Goal: Task Accomplishment & Management: Complete application form

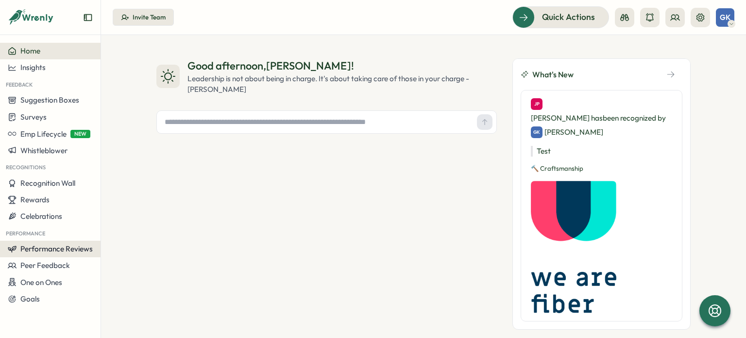
click at [52, 254] on button "Performance Reviews" at bounding box center [50, 248] width 101 height 17
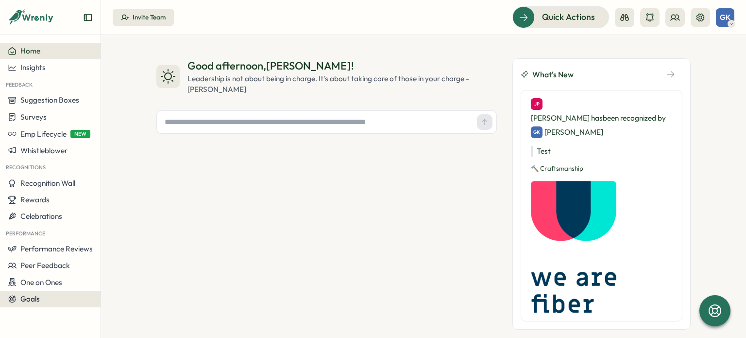
click at [50, 294] on div "Goals" at bounding box center [50, 298] width 85 height 9
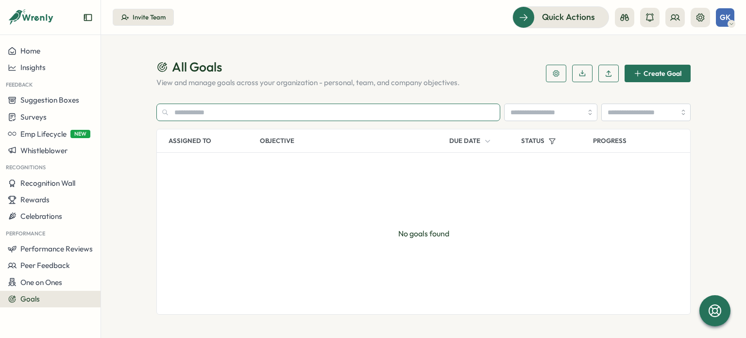
click at [191, 113] on input "text" at bounding box center [328, 111] width 344 height 17
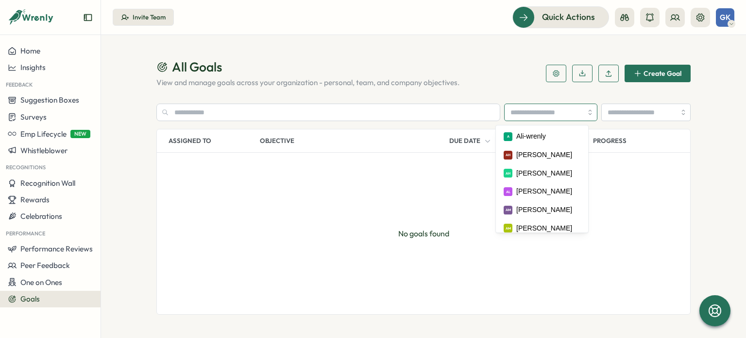
click at [560, 110] on input "search" at bounding box center [550, 111] width 93 height 17
click at [544, 114] on input "**********" at bounding box center [550, 111] width 93 height 17
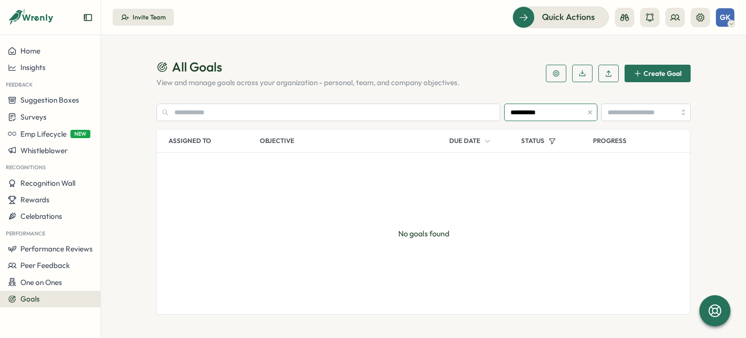
click at [544, 114] on input "**********" at bounding box center [550, 111] width 93 height 17
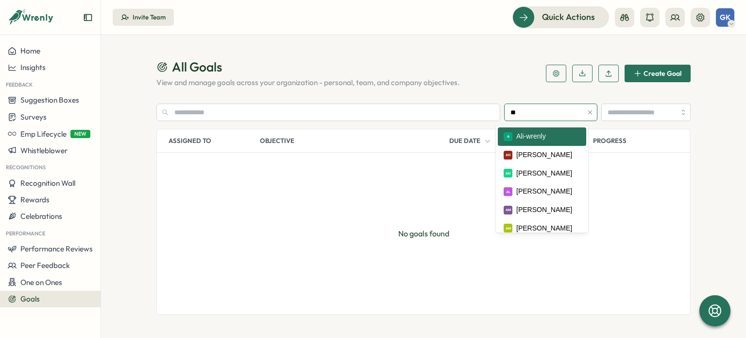
type input "*"
click at [662, 70] on span "Create Goal" at bounding box center [663, 73] width 38 height 7
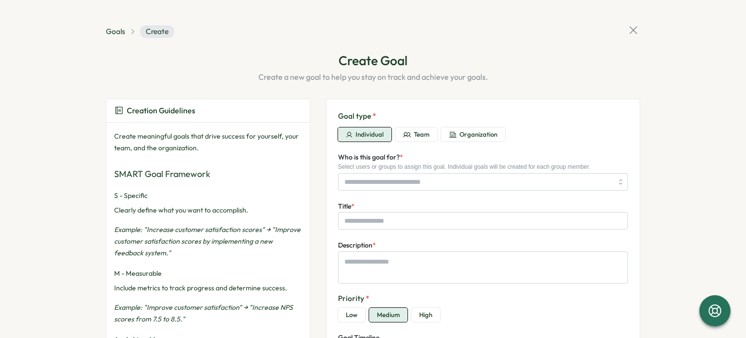
click at [418, 137] on span "Team" at bounding box center [422, 134] width 16 height 9
click at [474, 133] on span "Organization" at bounding box center [478, 134] width 38 height 9
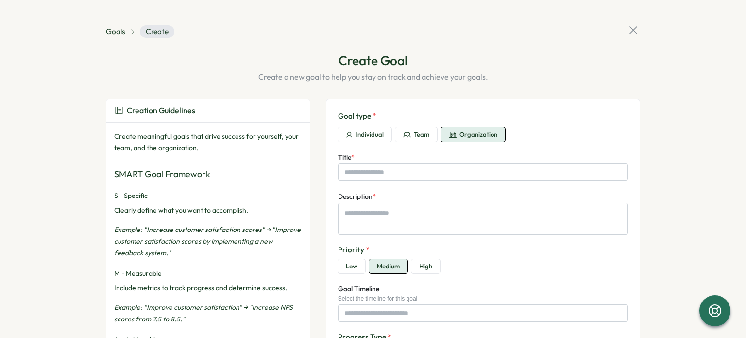
click at [403, 136] on icon "button" at bounding box center [407, 135] width 8 height 8
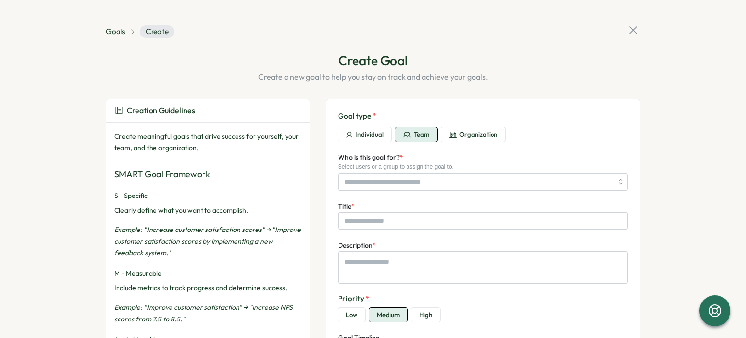
click at [492, 132] on span "Organization" at bounding box center [478, 134] width 38 height 9
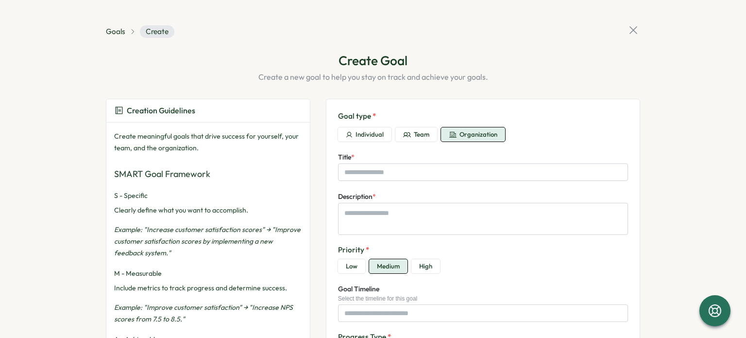
click at [382, 134] on button "Individual" at bounding box center [364, 134] width 53 height 15
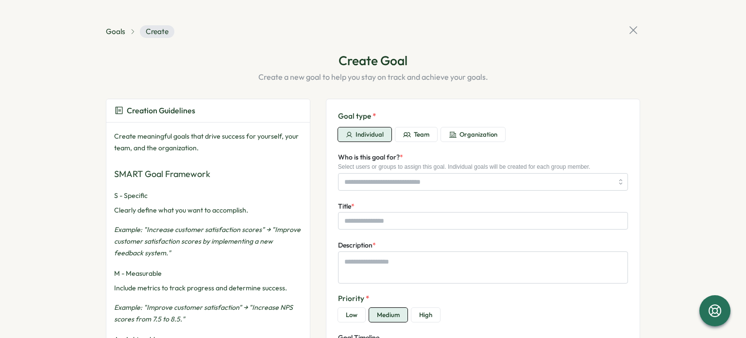
click at [428, 136] on button "Team" at bounding box center [416, 134] width 42 height 15
click at [499, 130] on button "Organization" at bounding box center [473, 134] width 64 height 15
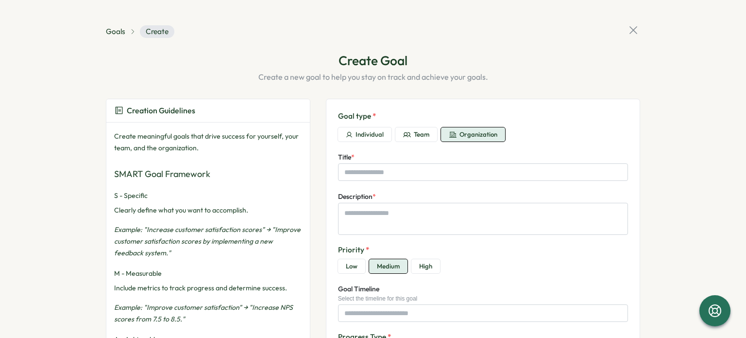
click at [414, 130] on span "Team" at bounding box center [422, 134] width 16 height 9
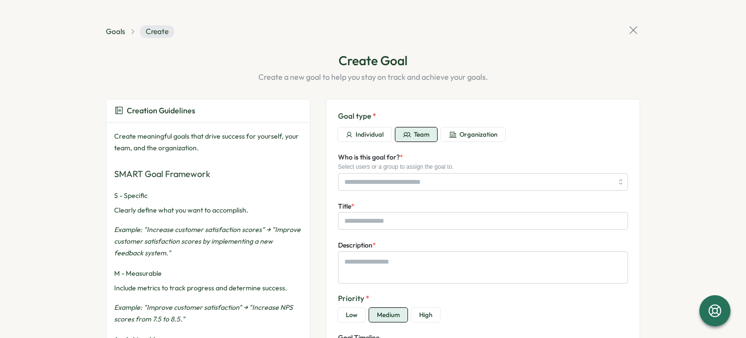
click at [356, 133] on span "Individual" at bounding box center [370, 134] width 28 height 9
click at [473, 136] on span "Organization" at bounding box center [478, 134] width 38 height 9
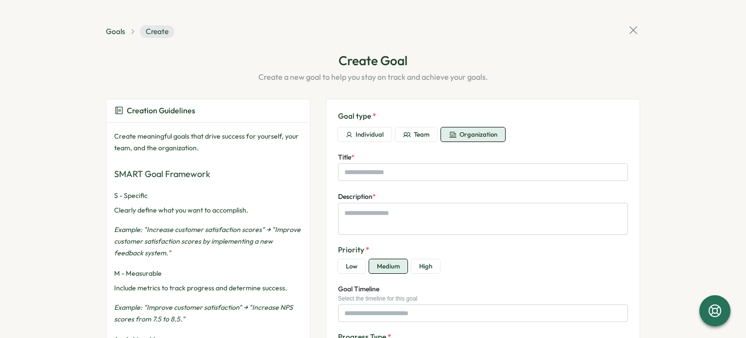
click at [427, 134] on button "Team" at bounding box center [416, 134] width 42 height 15
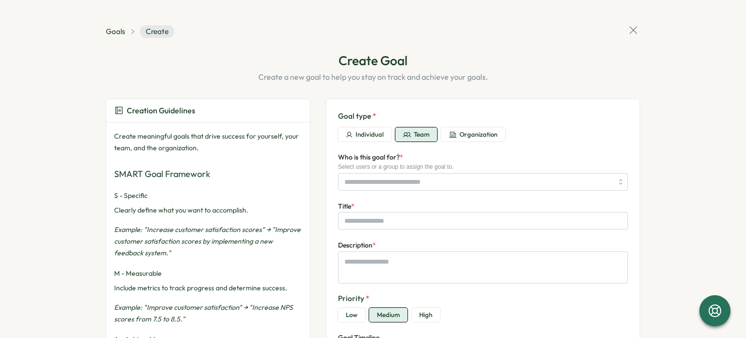
click at [450, 131] on icon "button" at bounding box center [453, 135] width 8 height 8
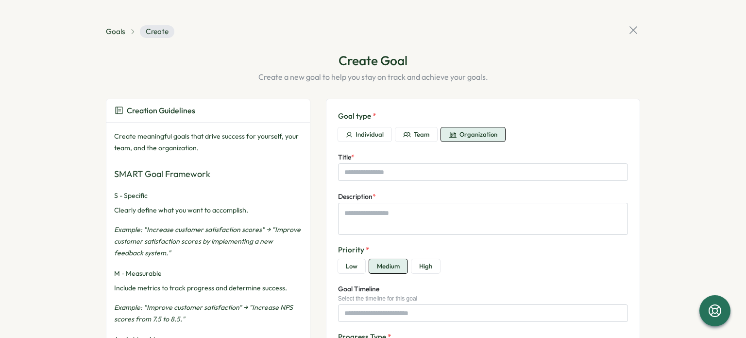
click at [407, 139] on button "Team" at bounding box center [416, 134] width 42 height 15
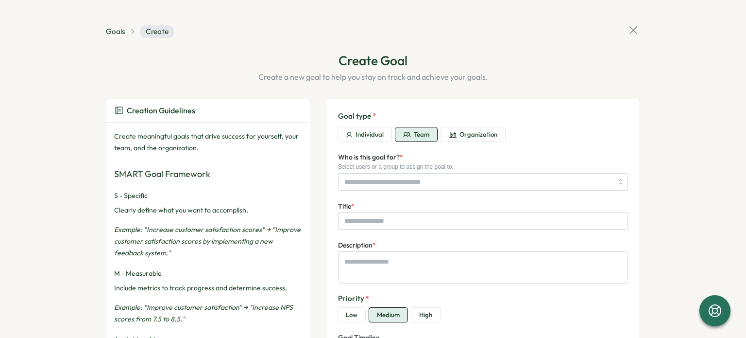
click at [451, 134] on icon "button" at bounding box center [452, 135] width 7 height 6
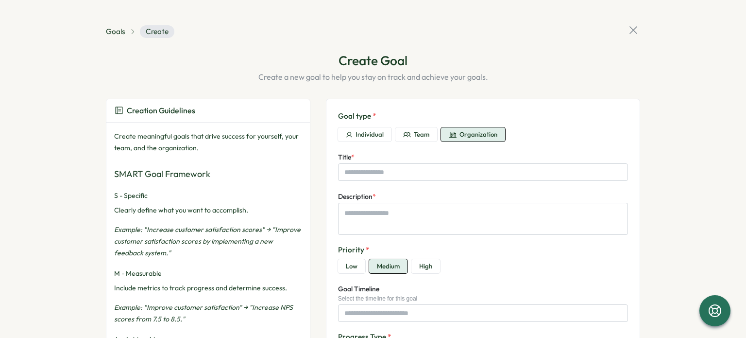
click at [414, 125] on div "Goal type * Individual Team Organization" at bounding box center [483, 126] width 290 height 31
click at [408, 140] on button "Team" at bounding box center [416, 134] width 42 height 15
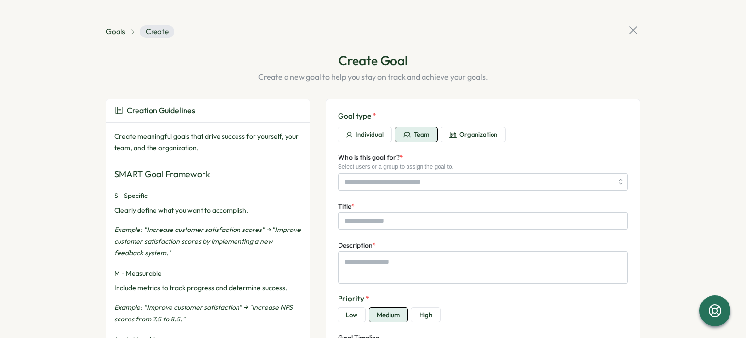
click at [365, 139] on button "Individual" at bounding box center [364, 134] width 53 height 15
click at [475, 135] on span "Organization" at bounding box center [478, 134] width 38 height 9
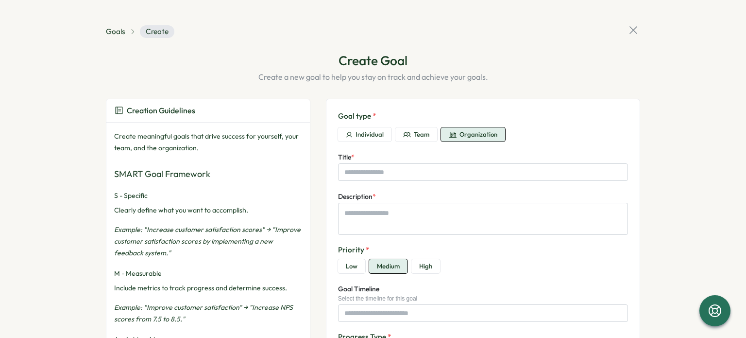
click at [437, 131] on div "Individual Team Organization" at bounding box center [483, 134] width 290 height 15
click at [423, 131] on span "Team" at bounding box center [422, 134] width 16 height 9
type textarea "*"
